Goal: Task Accomplishment & Management: Complete application form

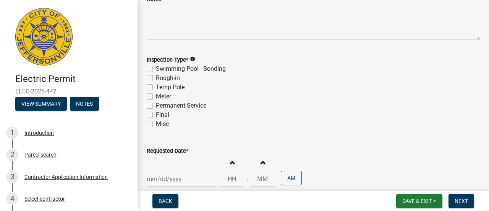
scroll to position [60, 0]
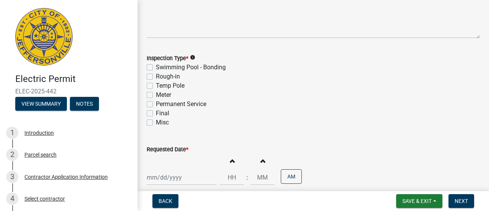
click at [156, 113] on label "Final" at bounding box center [162, 112] width 13 height 9
click at [156, 113] on input "Final" at bounding box center [158, 110] width 5 height 5
checkbox input "true"
checkbox input "false"
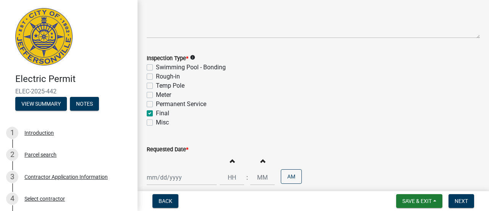
checkbox input "false"
checkbox input "true"
checkbox input "false"
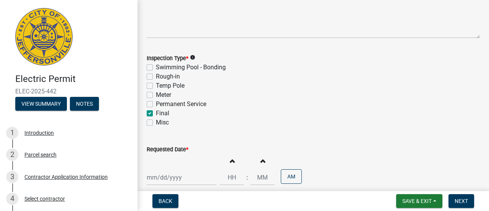
scroll to position [112, 0]
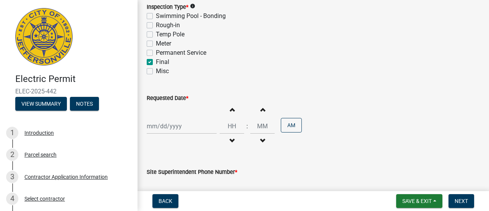
select select "8"
select select "2025"
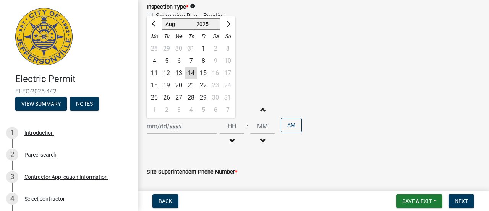
click at [181, 124] on div "[PERSON_NAME] Feb Mar Apr [PERSON_NAME][DATE] Oct Nov [DATE] 1526 1527 1528 152…" at bounding box center [182, 126] width 70 height 16
click at [189, 70] on div "14" at bounding box center [191, 73] width 12 height 12
type input "[DATE]"
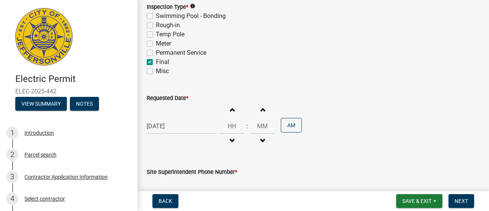
click at [230, 112] on span "button" at bounding box center [232, 109] width 4 height 6
type input "01"
type input "00"
click at [231, 141] on button "Decrement hours" at bounding box center [232, 141] width 16 height 14
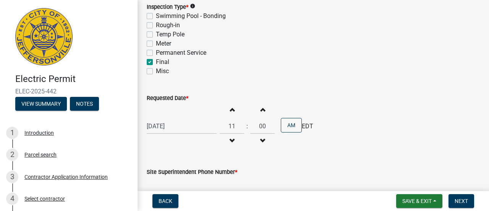
click at [231, 141] on button "Decrement hours" at bounding box center [232, 141] width 16 height 14
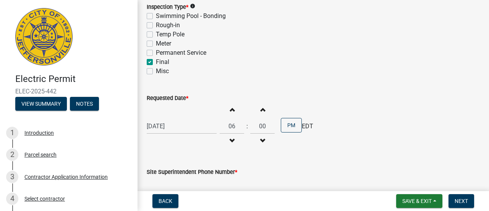
click at [231, 141] on button "Decrement hours" at bounding box center [232, 141] width 16 height 14
click at [233, 111] on button "Increment hours" at bounding box center [232, 109] width 16 height 14
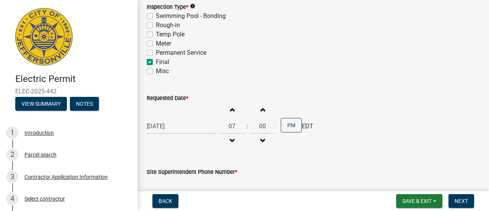
click at [233, 111] on button "Increment hours" at bounding box center [232, 109] width 16 height 14
type input "11"
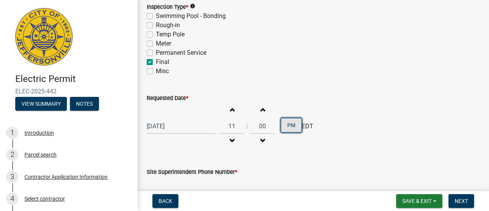
click at [285, 126] on button "PM" at bounding box center [291, 125] width 21 height 15
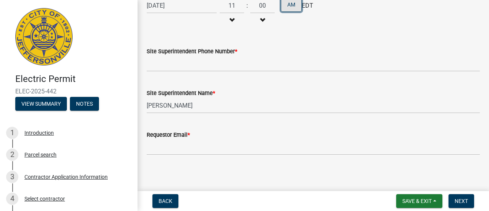
scroll to position [234, 0]
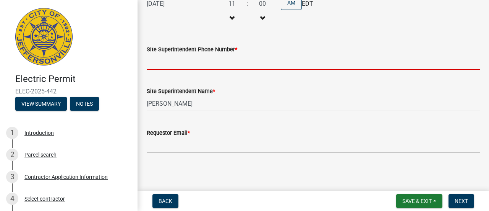
click at [210, 63] on input "Site Superintendent Phone Number *" at bounding box center [313, 62] width 333 height 16
type input "5024088887"
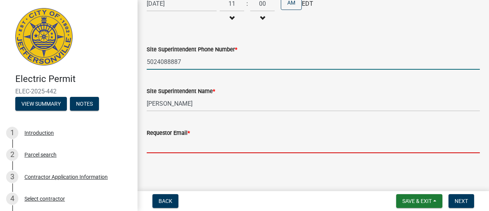
type input "[EMAIL_ADDRESS][DOMAIN_NAME]"
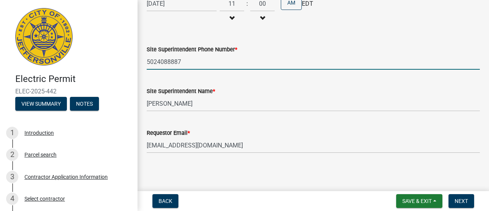
scroll to position [235, 0]
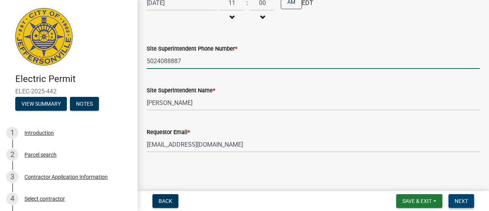
click at [452, 197] on button "Next" at bounding box center [462, 201] width 26 height 14
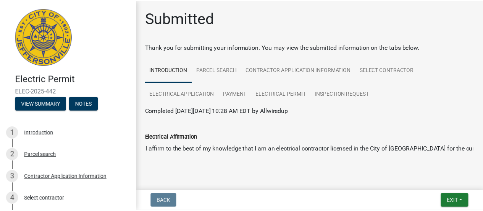
scroll to position [14, 0]
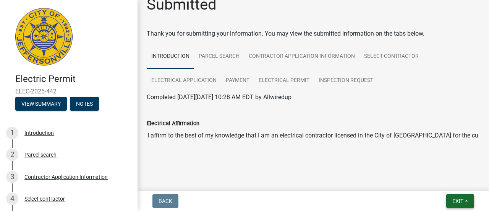
click at [456, 198] on span "Exit" at bounding box center [457, 201] width 11 height 6
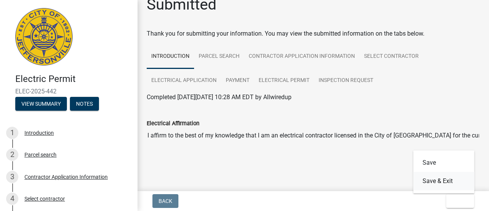
click at [438, 182] on button "Save & Exit" at bounding box center [443, 181] width 61 height 18
